Goal: Navigation & Orientation: Go to known website

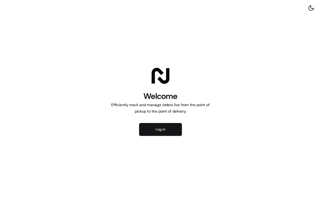
click at [165, 125] on button "Log in" at bounding box center [160, 129] width 43 height 13
